Goal: Task Accomplishment & Management: Manage account settings

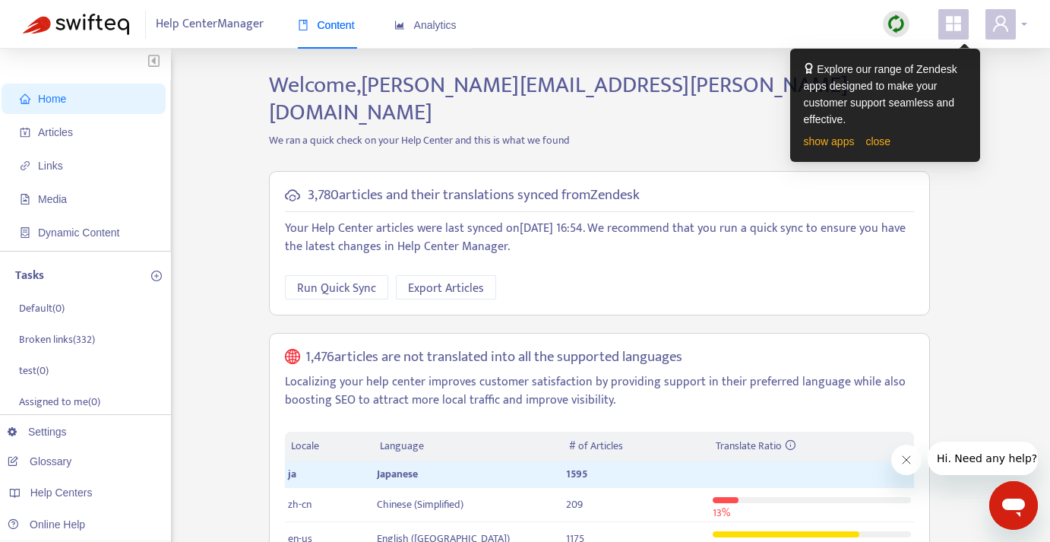
click at [1020, 21] on div at bounding box center [1006, 24] width 42 height 30
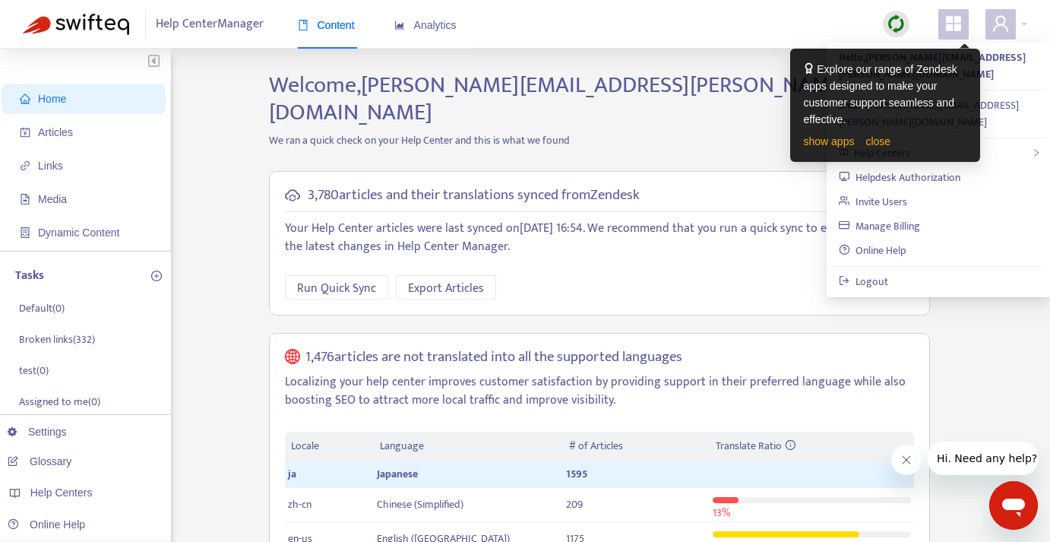
click at [776, 14] on div "Help Center Manager Content Analytics" at bounding box center [525, 24] width 1050 height 49
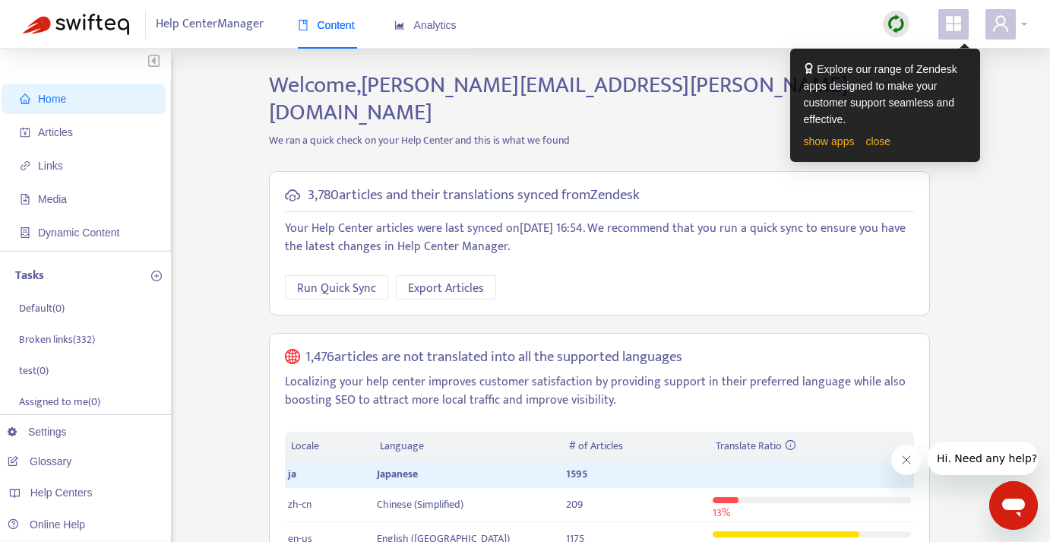
click at [1023, 32] on div at bounding box center [1006, 24] width 42 height 30
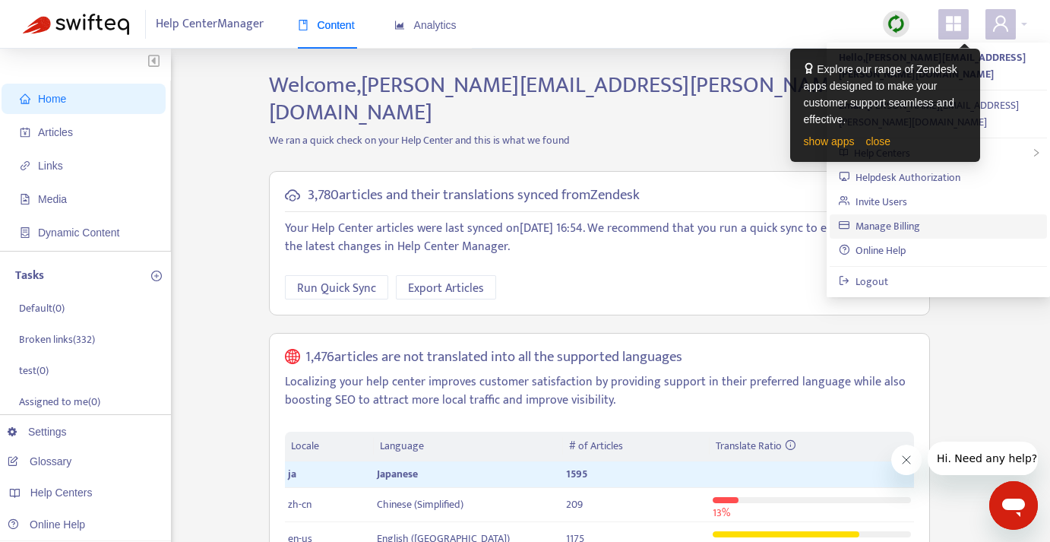
click at [887, 217] on link "Manage Billing" at bounding box center [879, 225] width 81 height 17
